Goal: Complete application form: Complete application form

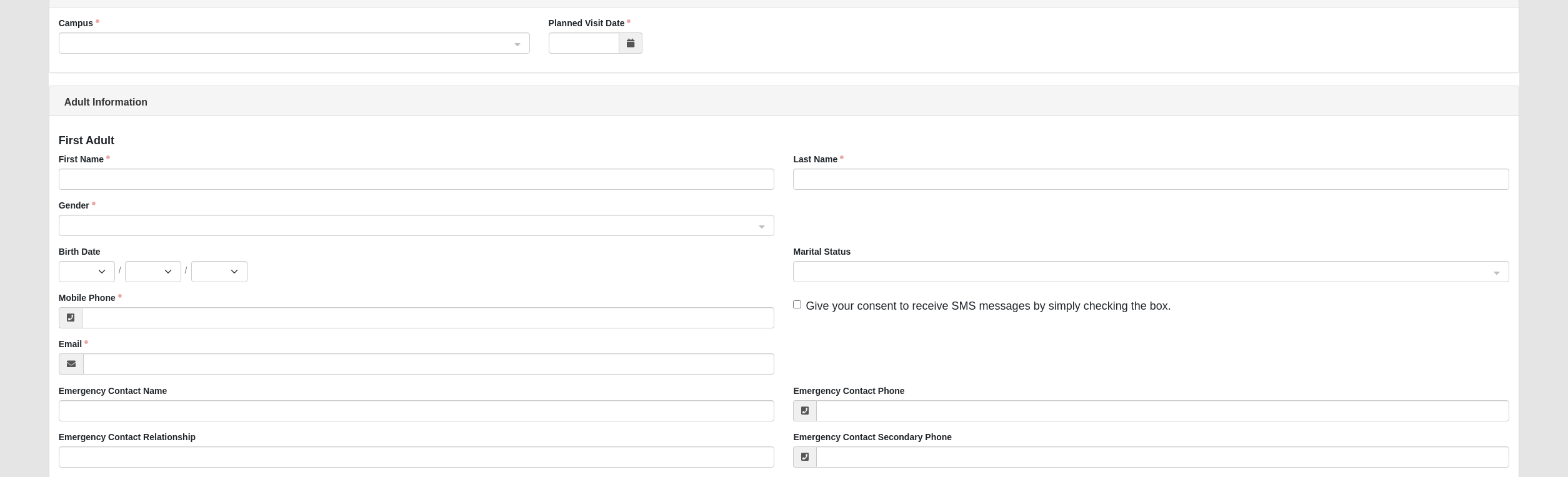
scroll to position [125, 0]
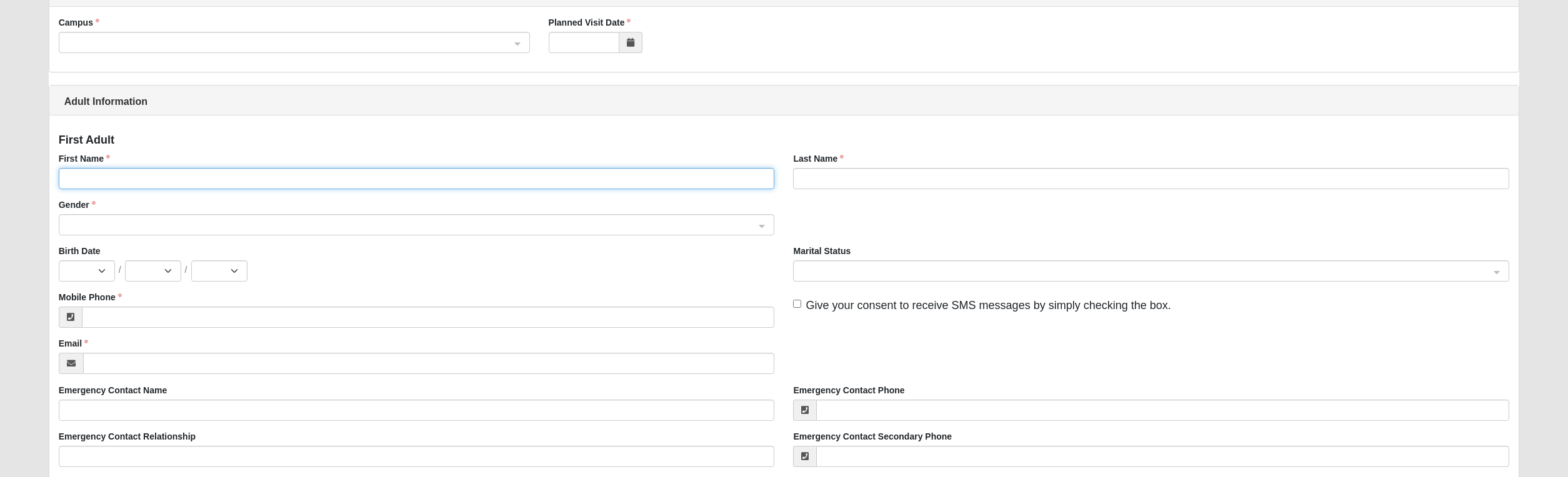
click at [163, 178] on input "First Name" at bounding box center [416, 179] width 716 height 21
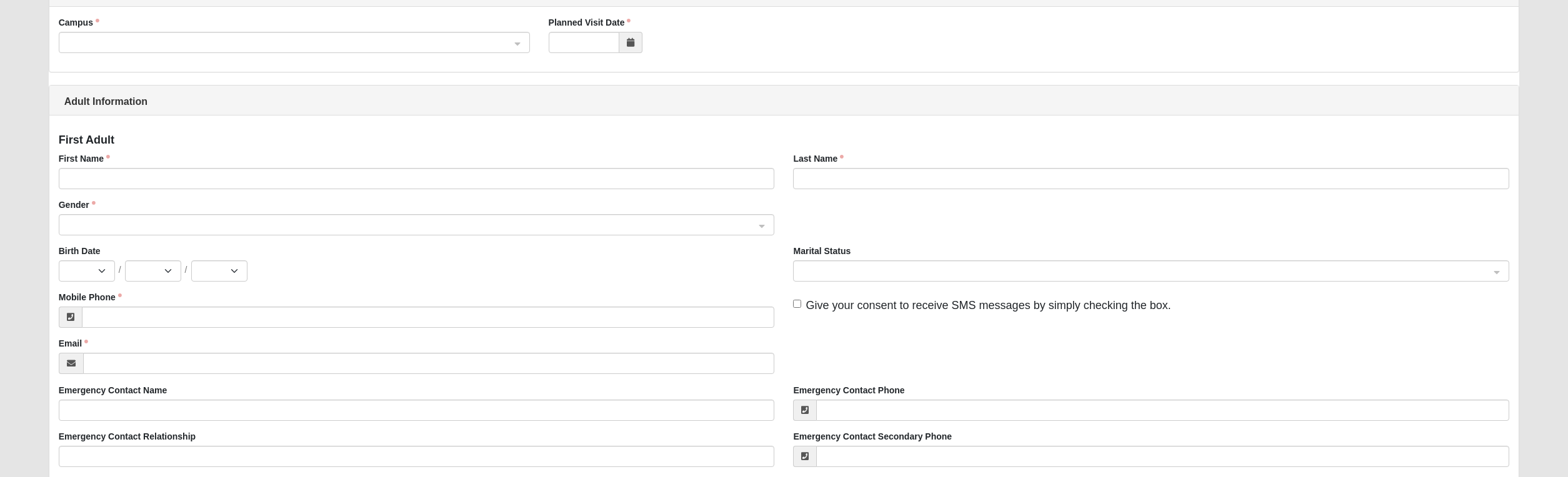
click at [432, 259] on div "Birth Date Jan Feb Mar Apr May Jun [DATE] Aug Sep Oct Nov [DATE] 2 3 4 5 6 7 8 …" at bounding box center [416, 262] width 716 height 37
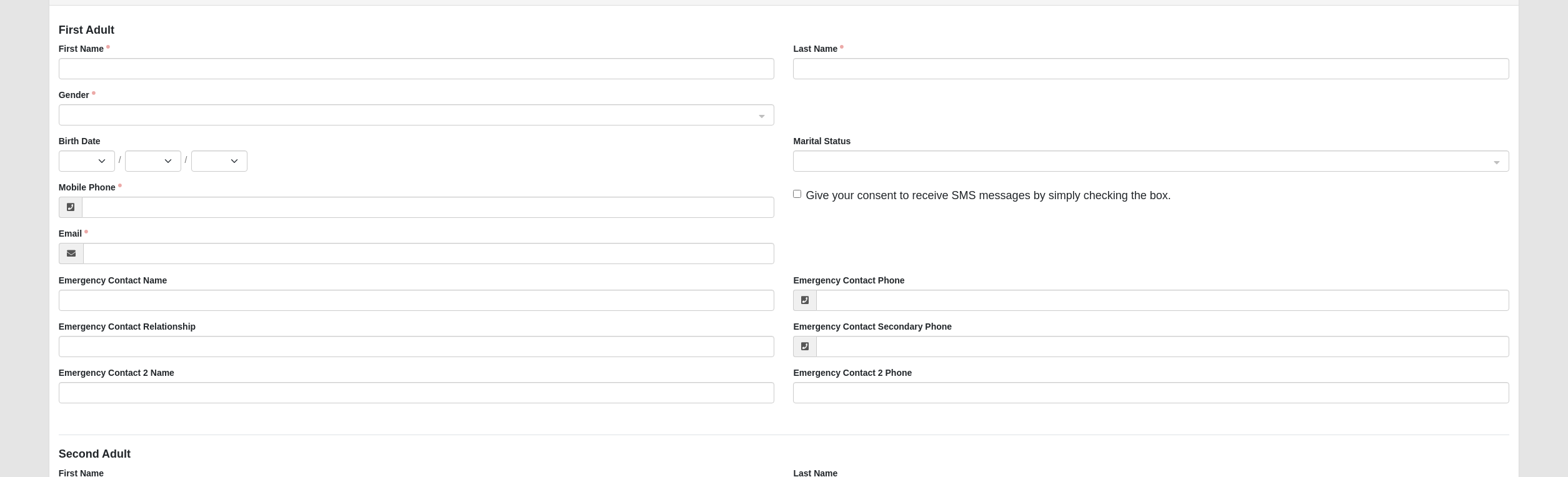
scroll to position [250, 0]
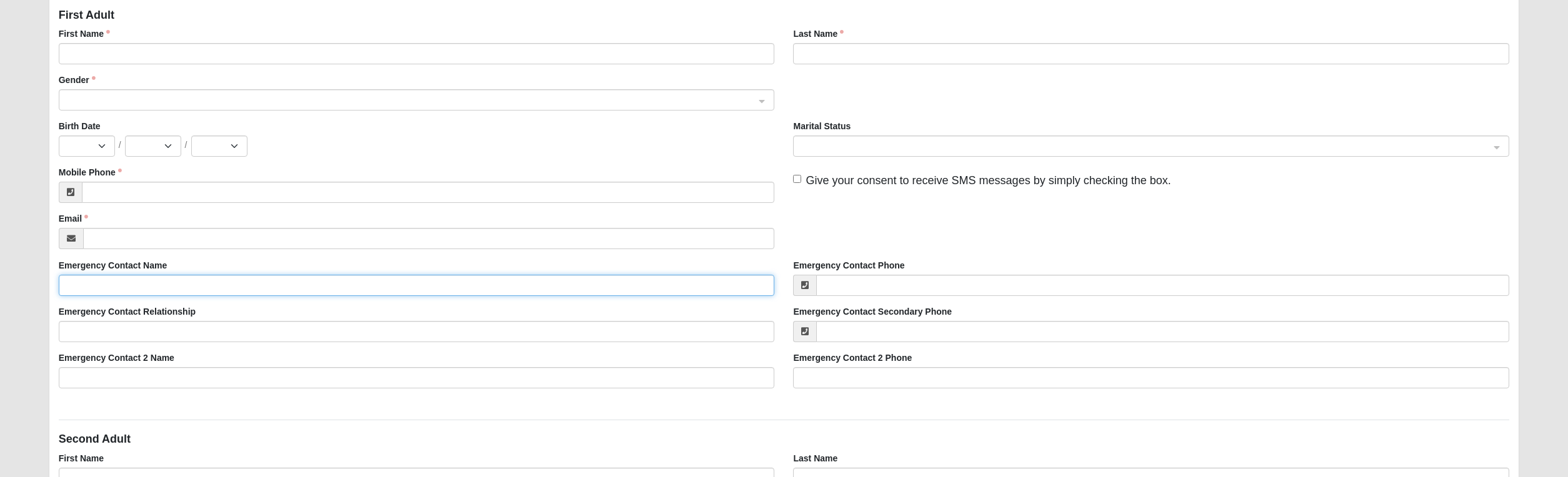
click at [182, 296] on input "Emergency Contact Name" at bounding box center [416, 286] width 716 height 21
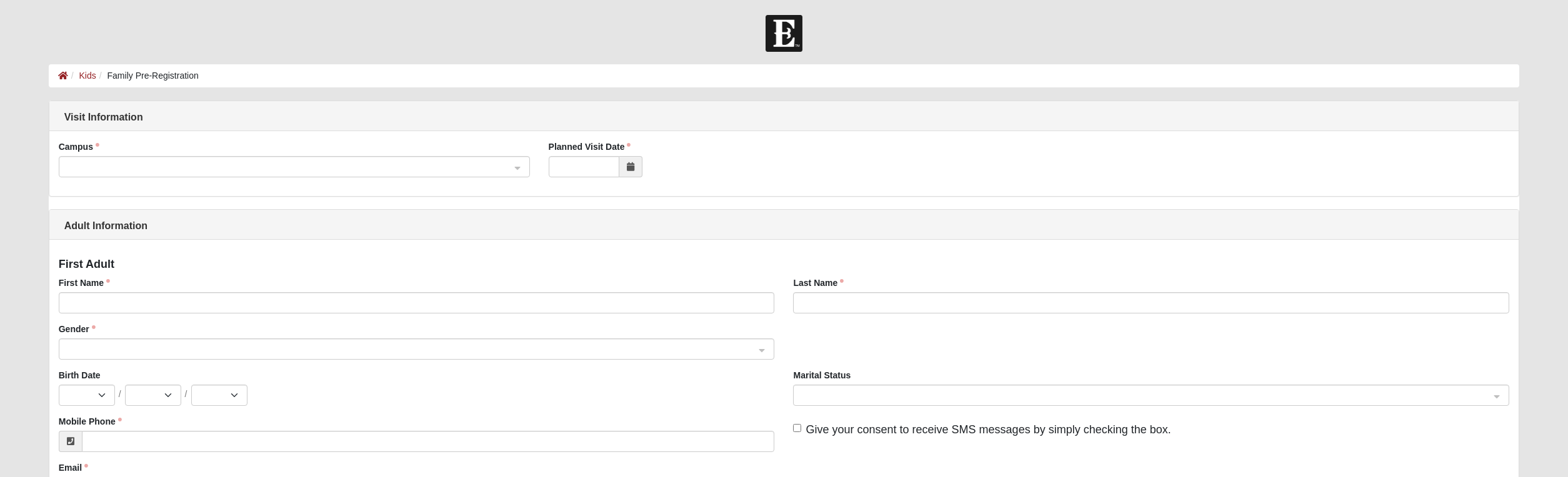
scroll to position [0, 0]
click at [150, 163] on span at bounding box center [288, 168] width 444 height 14
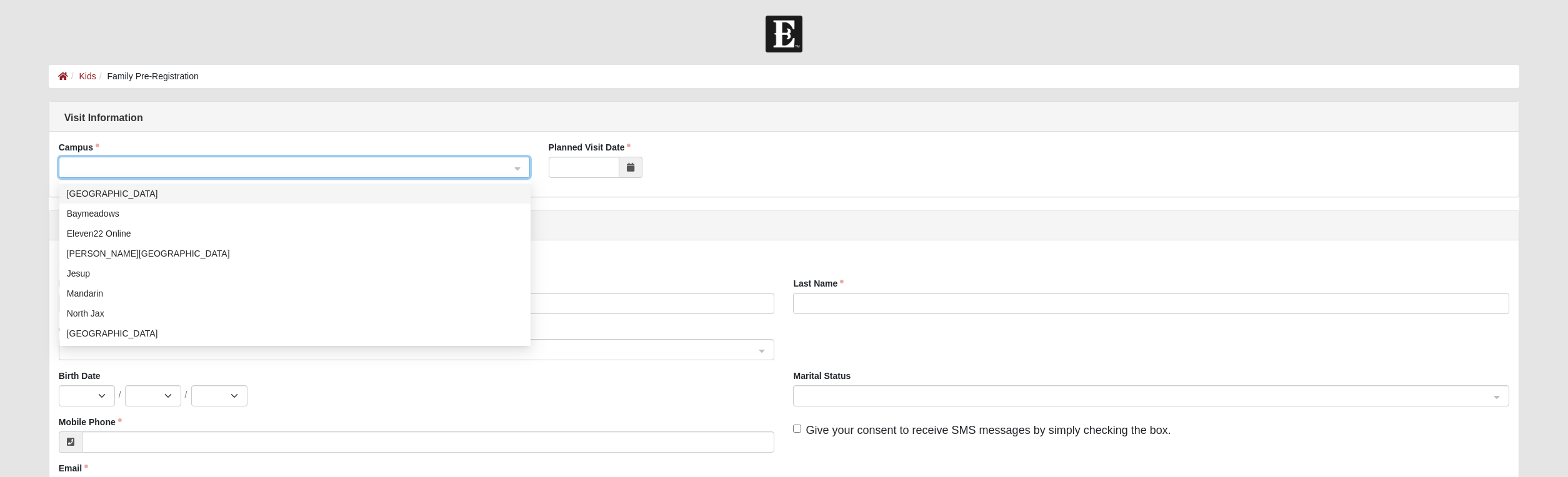
click at [89, 194] on div "[GEOGRAPHIC_DATA]" at bounding box center [294, 194] width 456 height 14
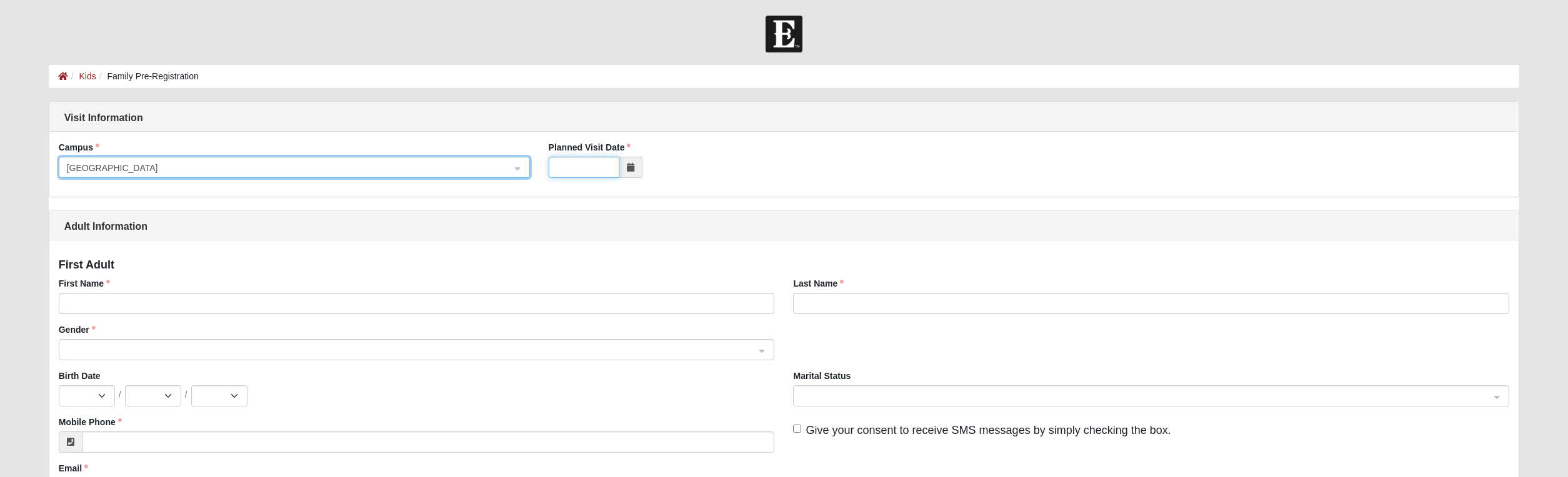
click at [614, 168] on input "Planned Visit Date" at bounding box center [584, 167] width 71 height 21
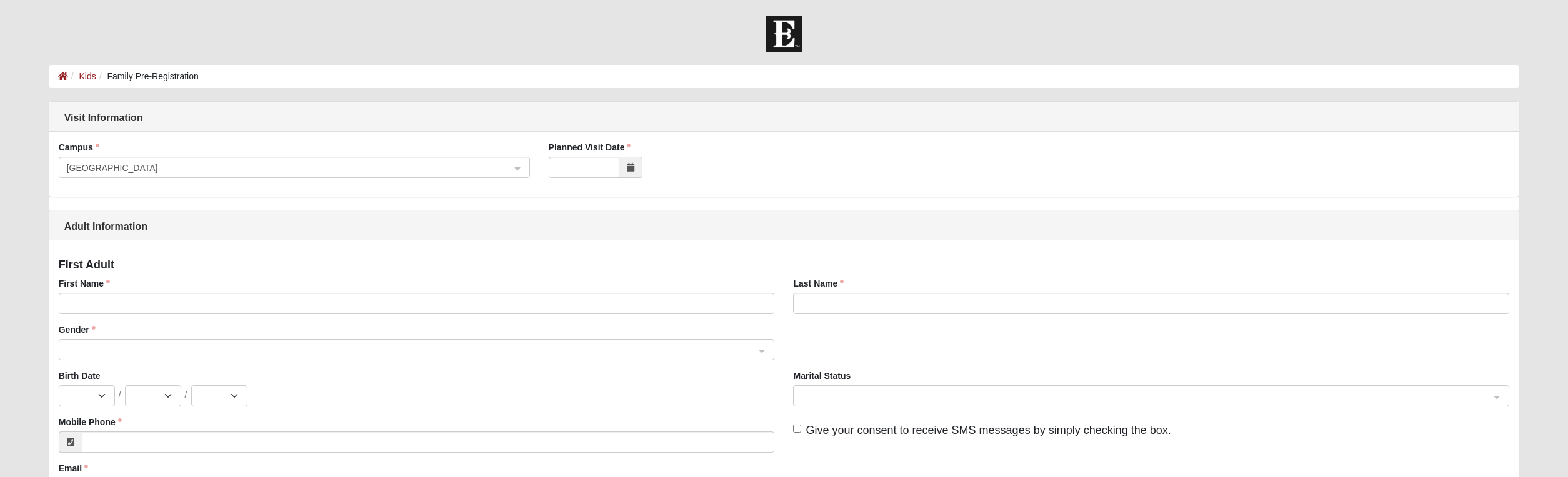
click at [721, 156] on div at bounding box center [846, 167] width 593 height 21
click at [634, 171] on icon at bounding box center [630, 168] width 8 height 9
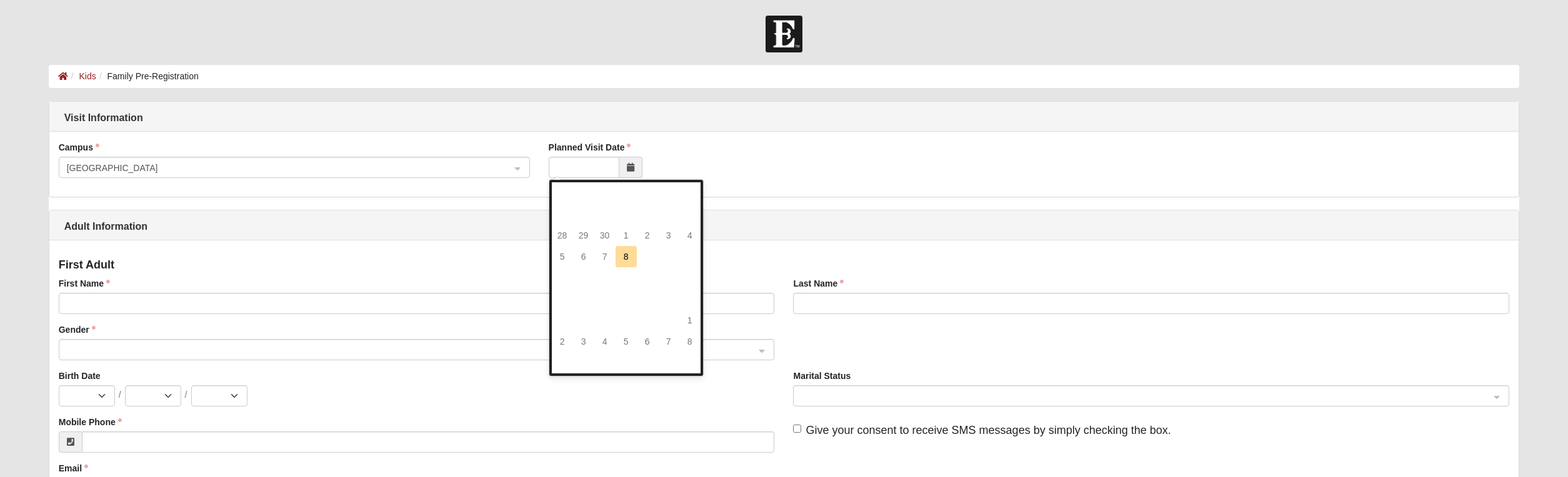
click at [589, 234] on td "29" at bounding box center [583, 235] width 21 height 21
click at [585, 234] on td "29" at bounding box center [583, 235] width 21 height 21
click at [574, 250] on td "6" at bounding box center [583, 256] width 21 height 21
click at [560, 260] on td "5" at bounding box center [562, 256] width 21 height 21
click at [588, 261] on td "6" at bounding box center [583, 256] width 21 height 21
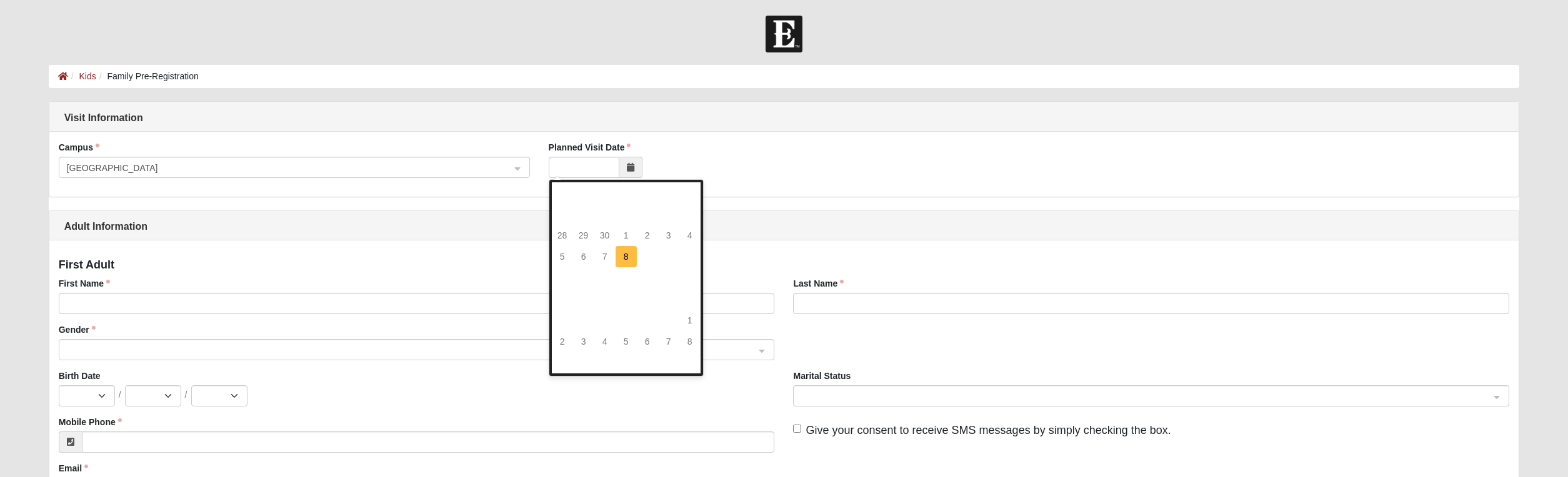
click at [623, 253] on td "8" at bounding box center [626, 256] width 21 height 21
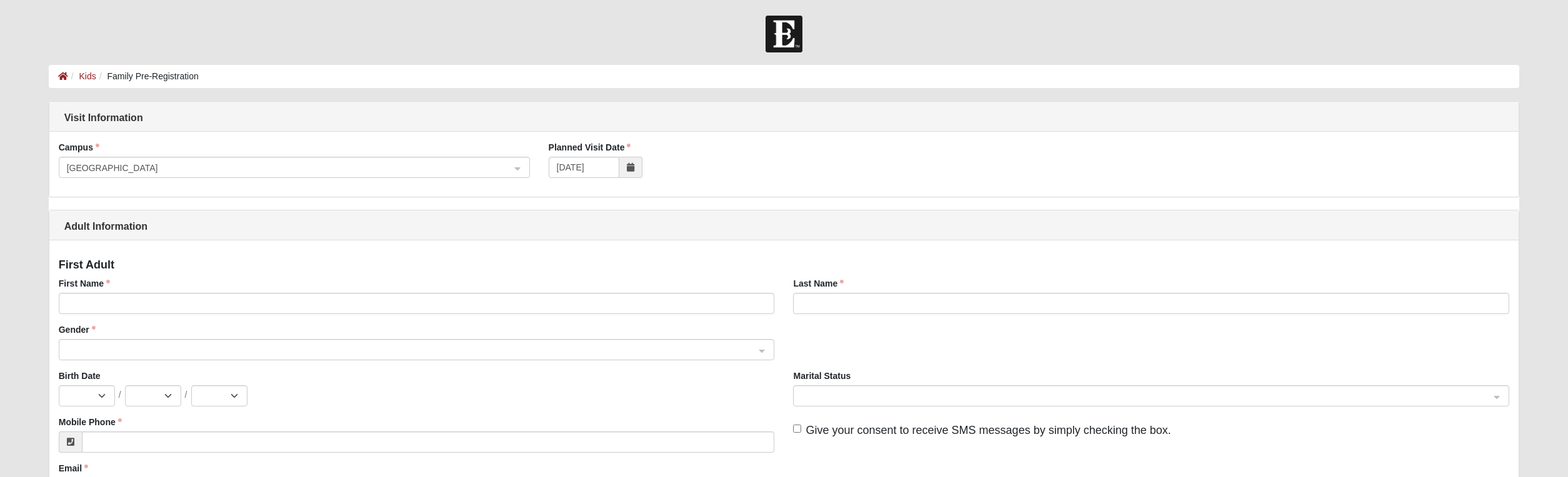
click at [632, 170] on icon at bounding box center [630, 168] width 8 height 9
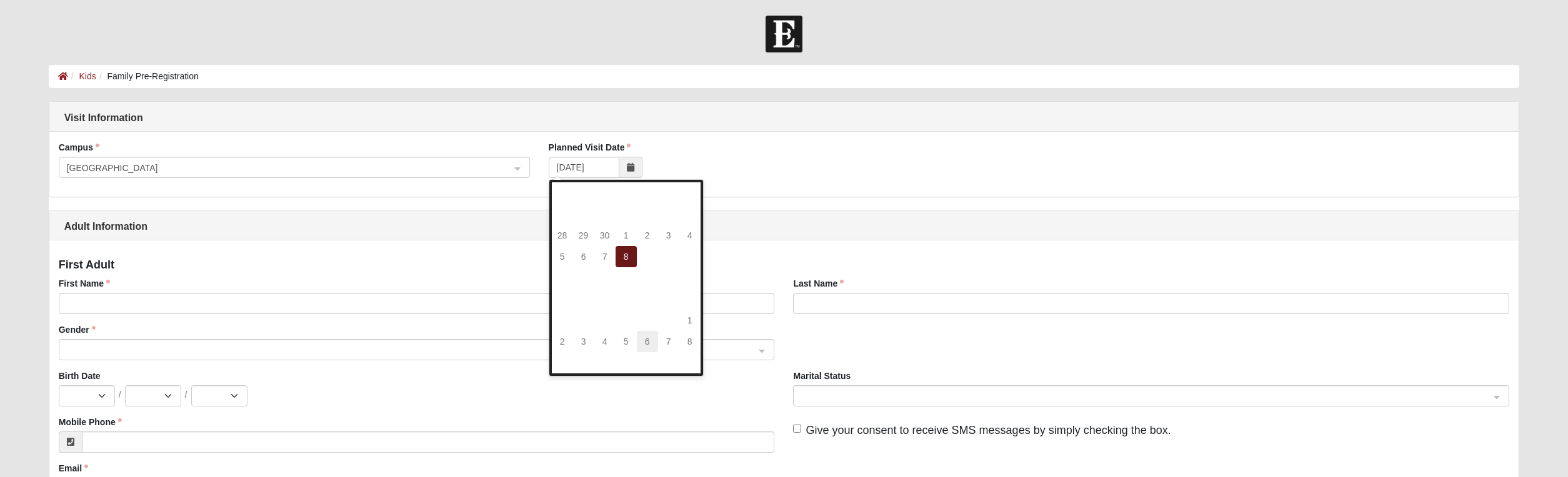
click at [644, 338] on td "6" at bounding box center [647, 341] width 21 height 21
type input "[DATE]"
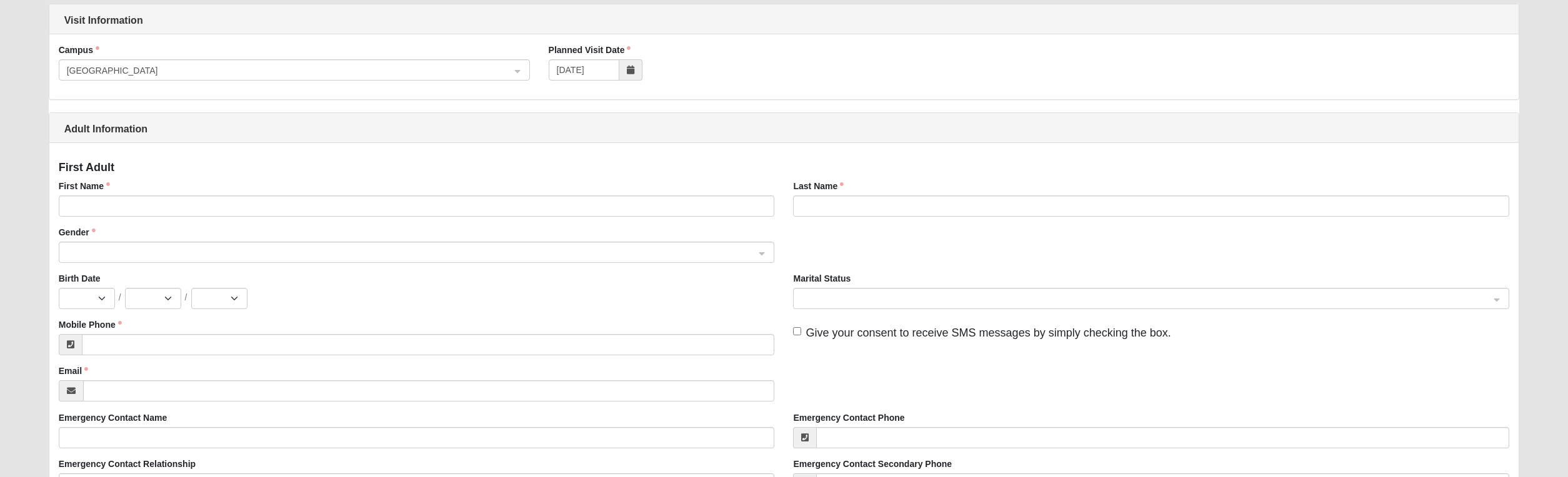
scroll to position [125, 0]
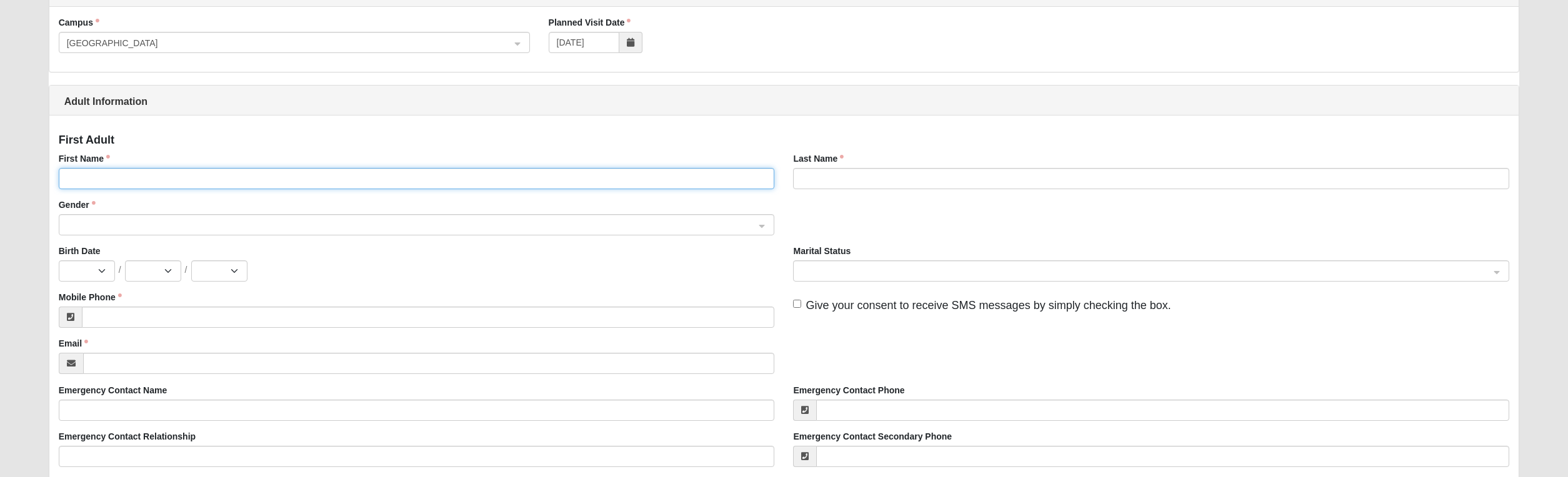
click at [139, 181] on input "First Name" at bounding box center [416, 179] width 716 height 21
type input "[PERSON_NAME]"
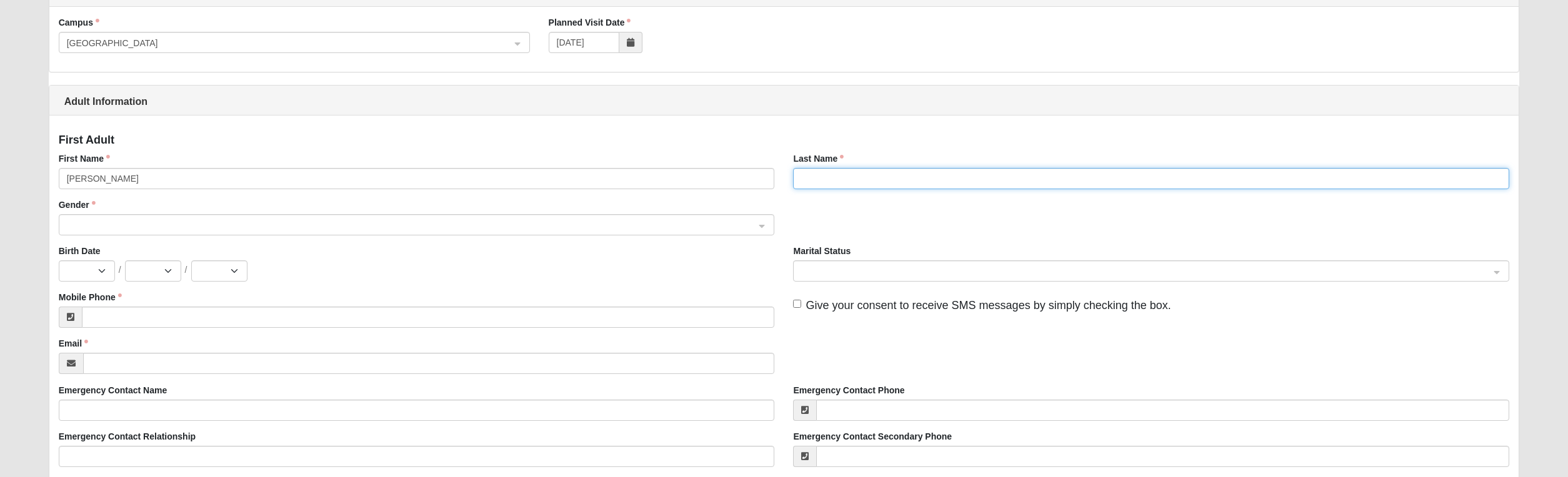
type input "[PERSON_NAME]"
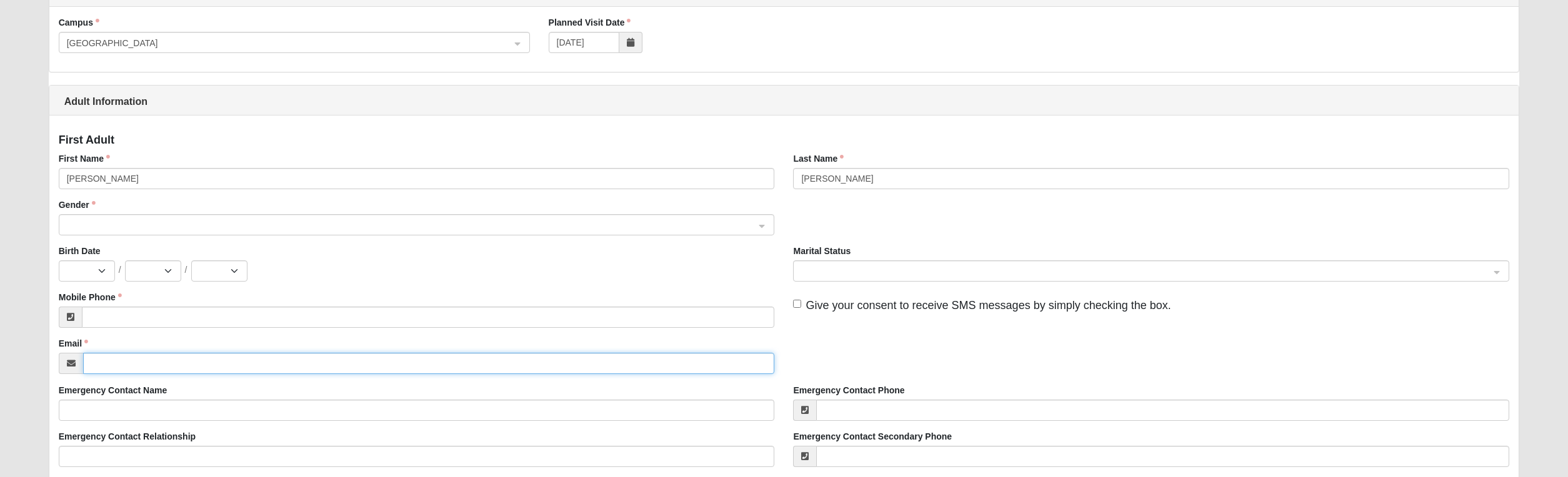
type input "[PERSON_NAME][EMAIL_ADDRESS][DOMAIN_NAME]"
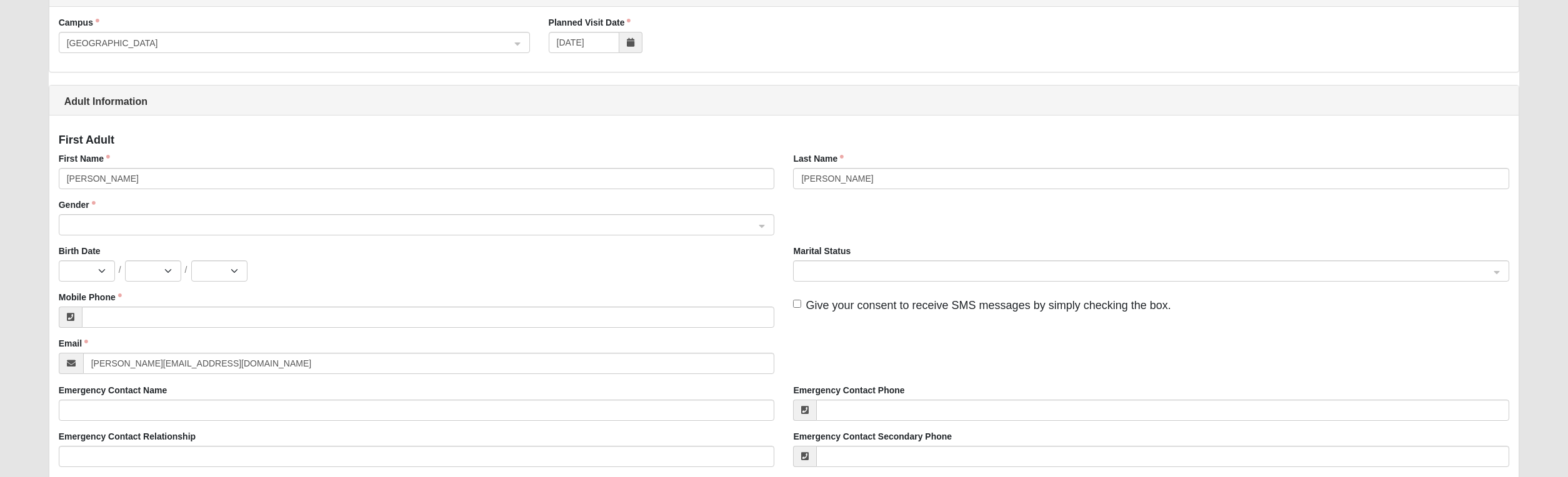
type input "[PERSON_NAME][EMAIL_ADDRESS][DOMAIN_NAME]"
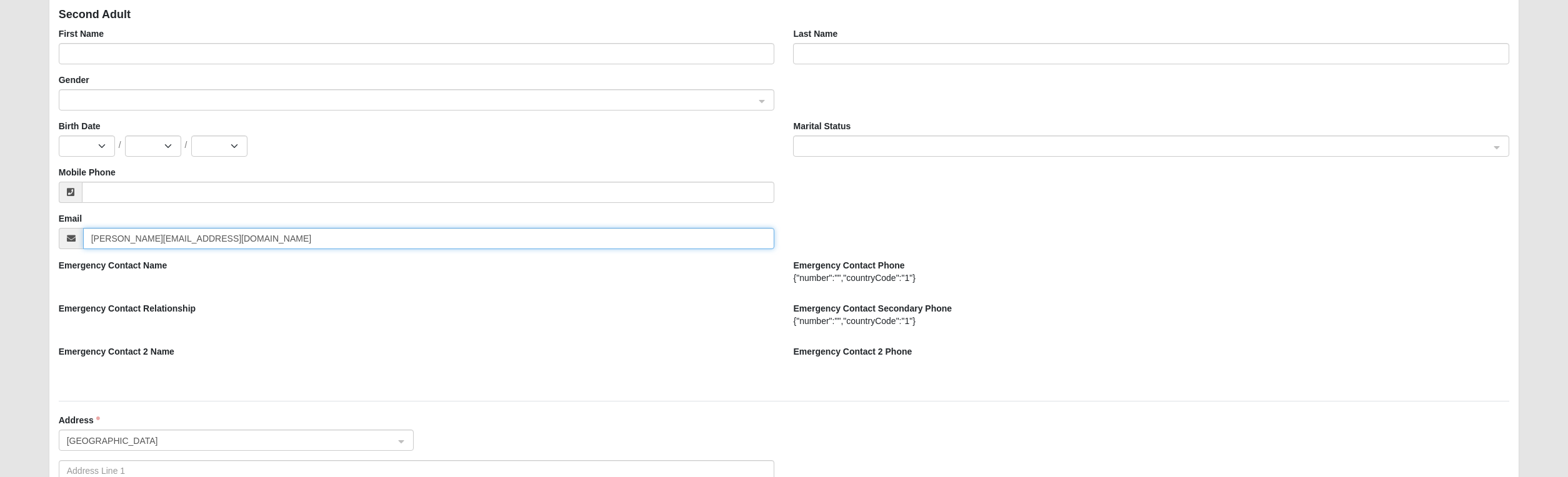
scroll to position [737, 0]
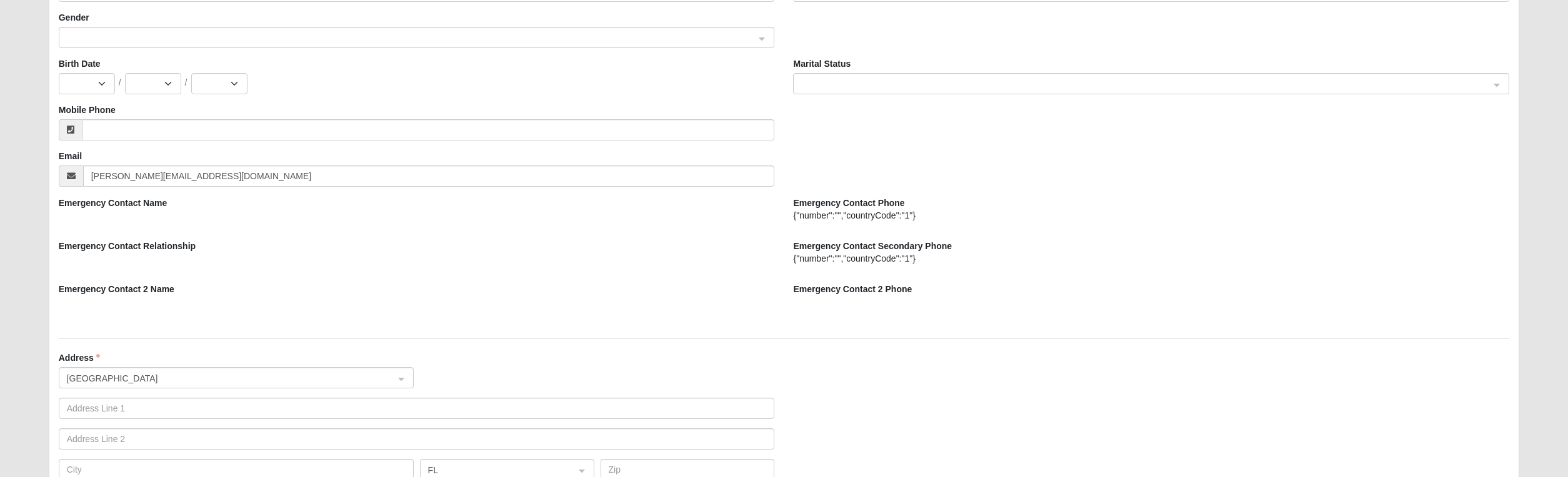
click at [121, 208] on label "Emergency Contact Name" at bounding box center [113, 203] width 109 height 13
click at [106, 211] on div at bounding box center [416, 220] width 716 height 21
click at [93, 226] on div at bounding box center [416, 220] width 716 height 21
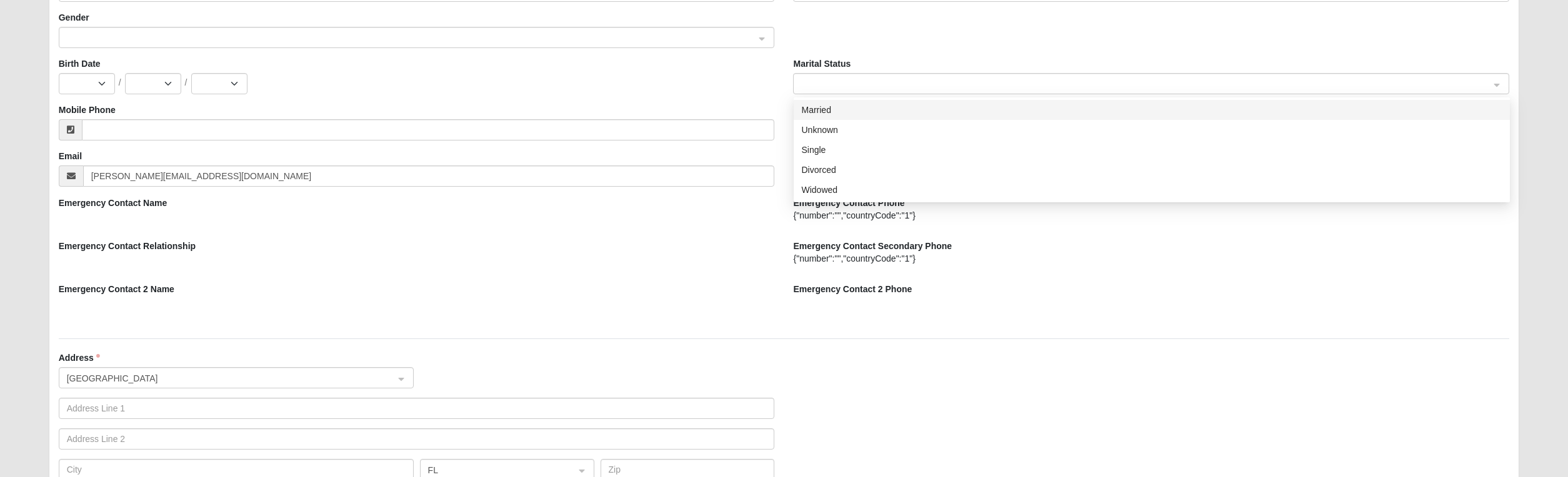
click at [876, 83] on span at bounding box center [1145, 85] width 688 height 14
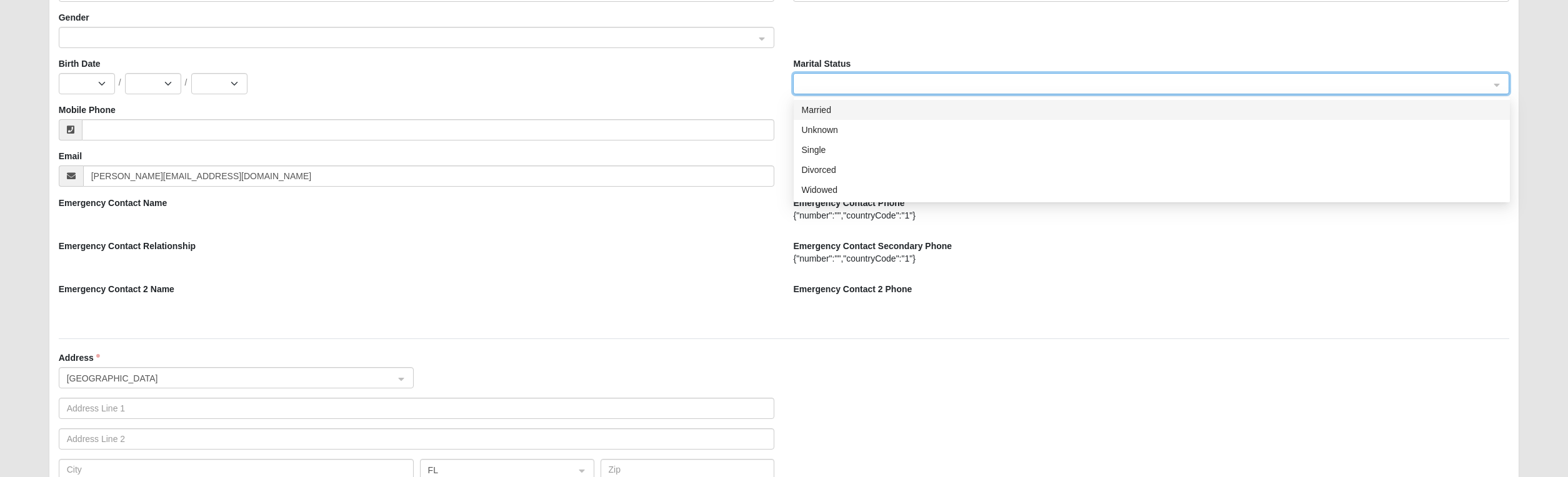
click at [821, 109] on div "Married" at bounding box center [1152, 110] width 701 height 14
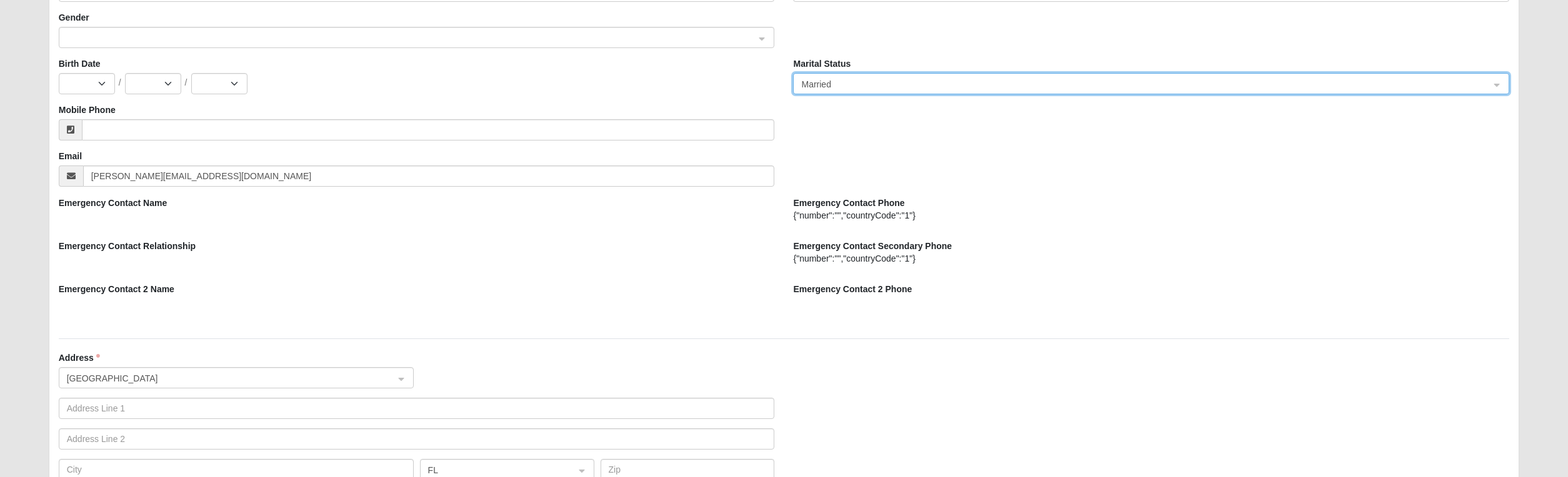
click at [851, 210] on div "{"number":"","countryCode":"1"}" at bounding box center [1150, 215] width 716 height 13
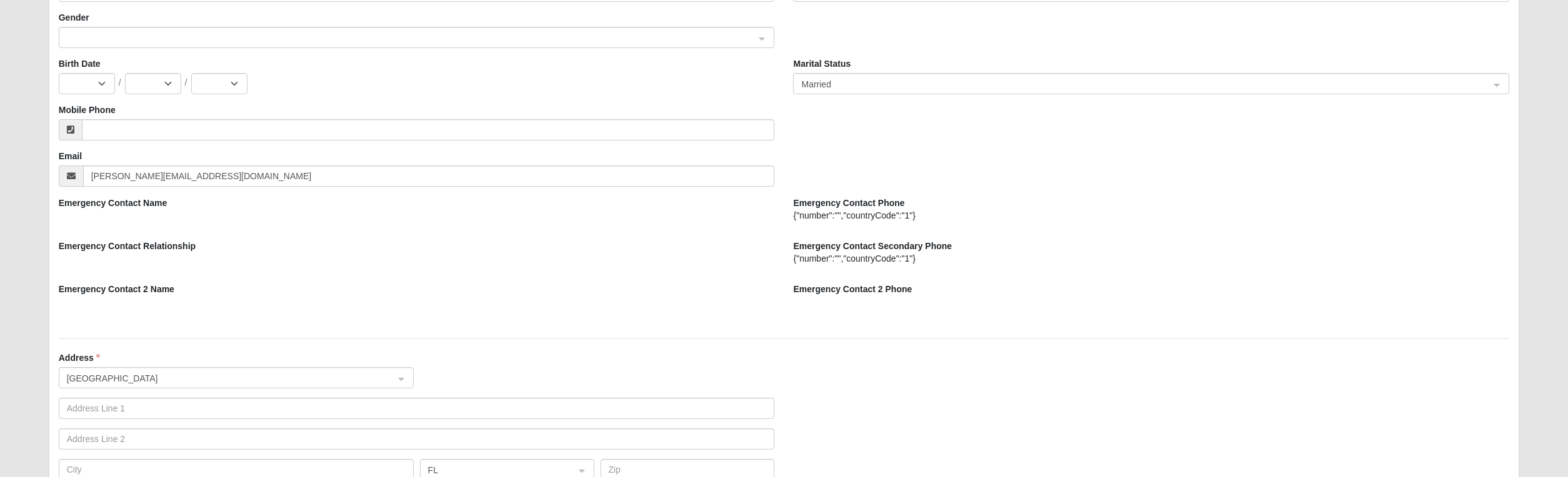
click at [938, 215] on div "{"number":"","countryCode":"1"}" at bounding box center [1150, 215] width 716 height 13
click at [187, 213] on div at bounding box center [416, 220] width 716 height 21
click at [116, 220] on div at bounding box center [416, 220] width 716 height 21
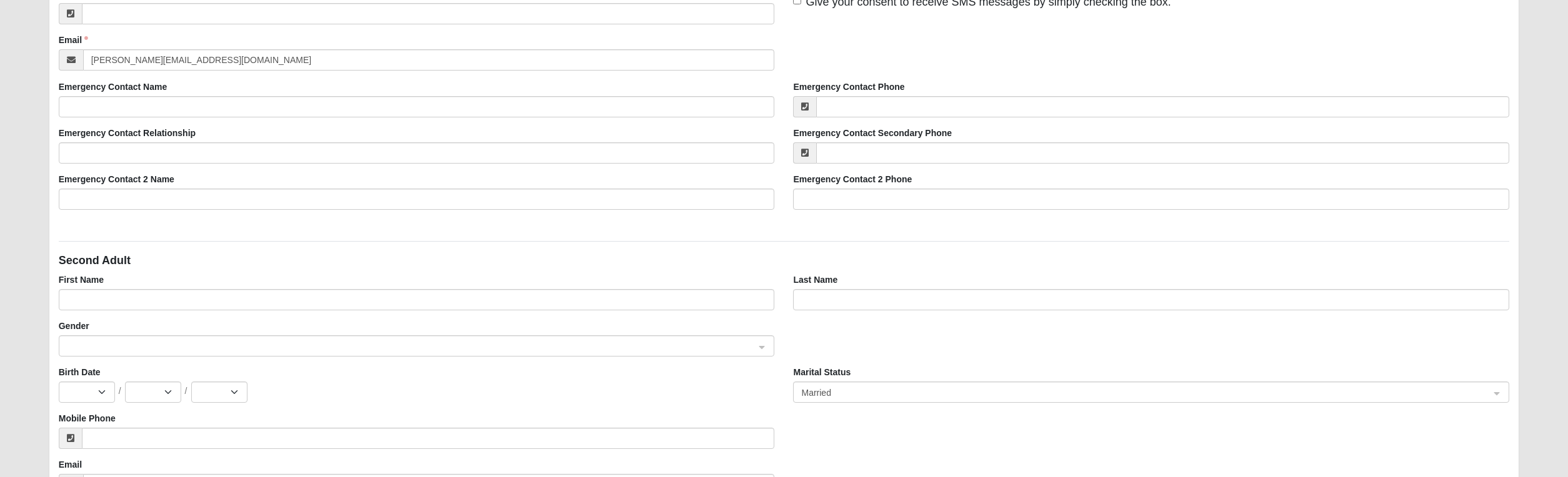
scroll to position [425, 0]
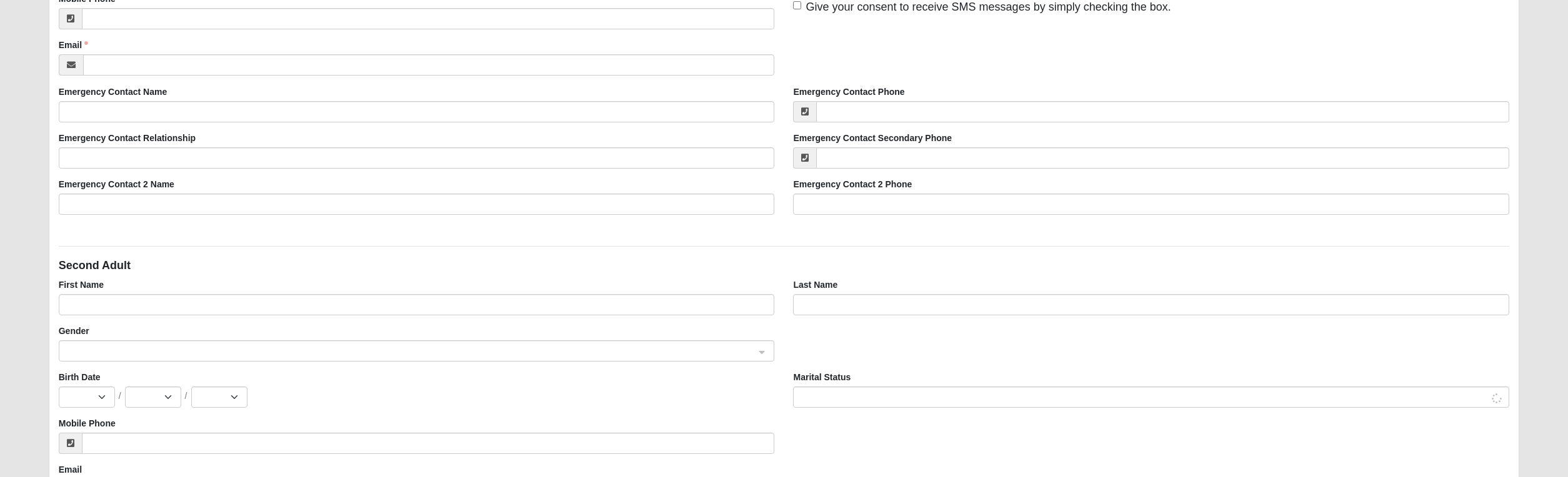
scroll to position [423, 0]
click at [153, 103] on input "Emergency Contact Name" at bounding box center [416, 111] width 716 height 21
